Goal: Find specific page/section: Find specific page/section

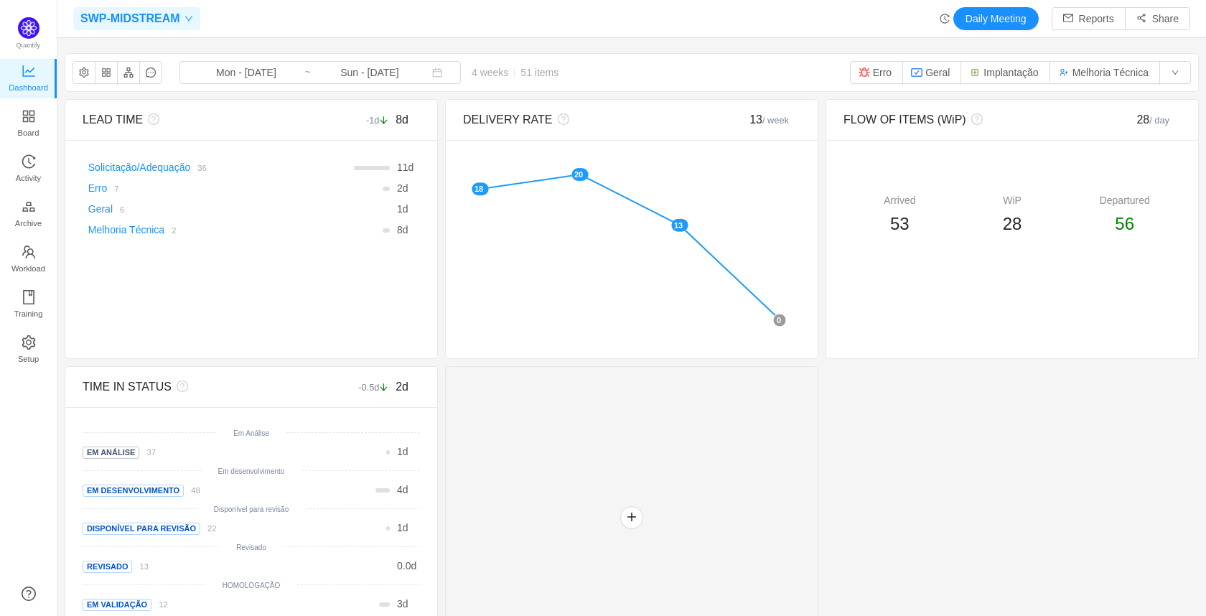
click at [182, 27] on div "SWP-MIDSTREAM" at bounding box center [136, 18] width 127 height 23
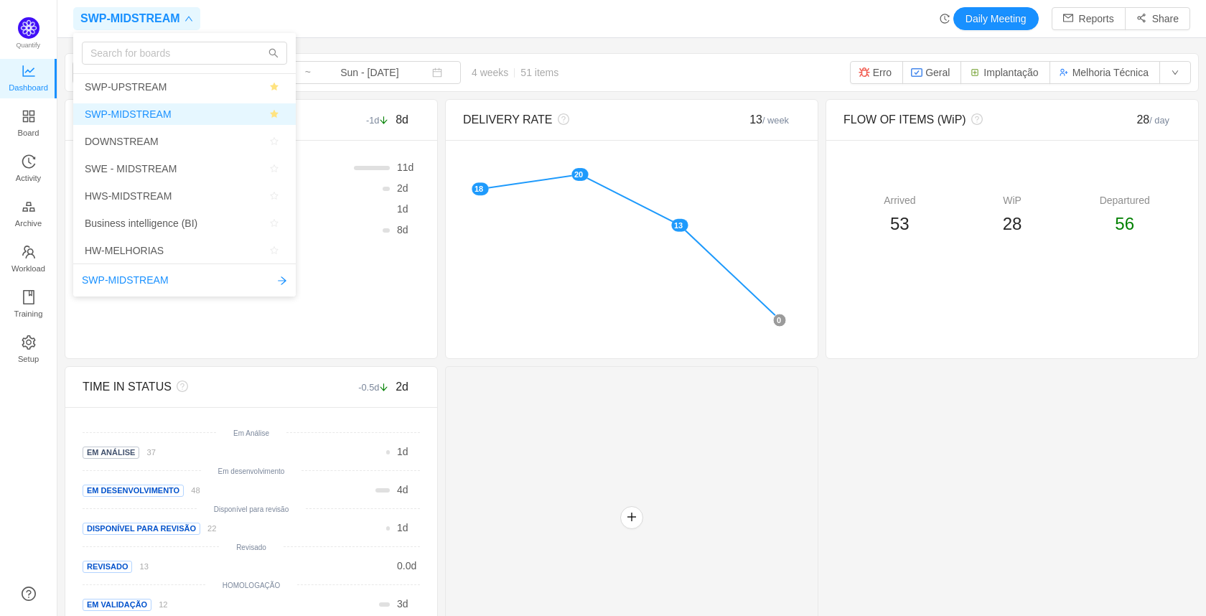
click at [190, 113] on span "SWP-MIDSTREAM" at bounding box center [185, 114] width 200 height 22
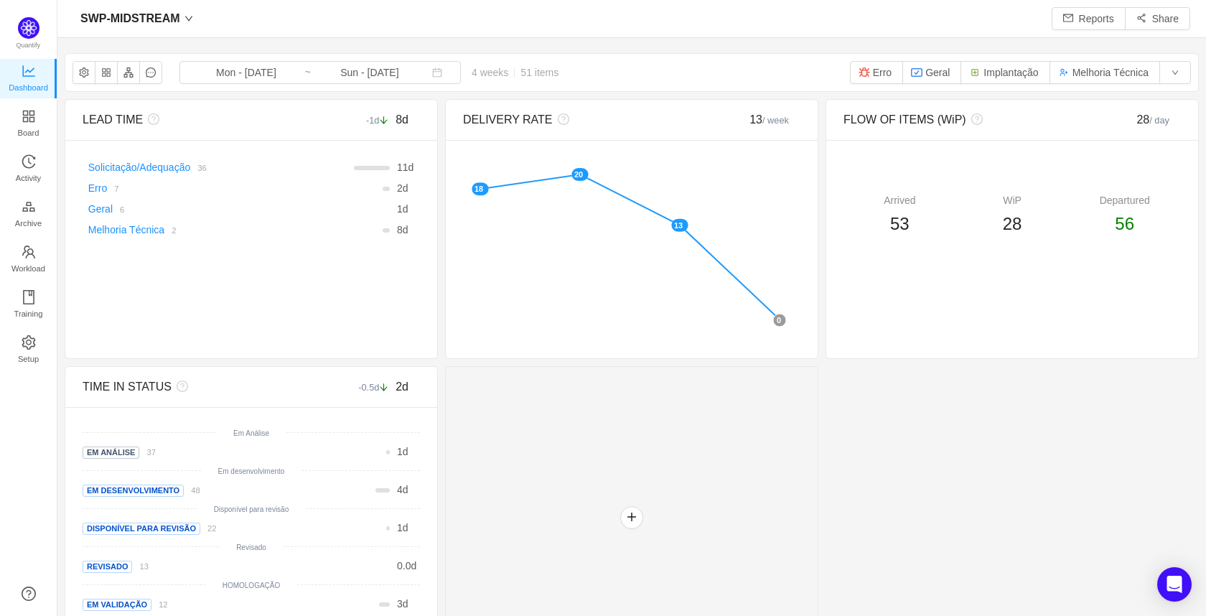
scroll to position [594, 1116]
